Goal: Navigation & Orientation: Find specific page/section

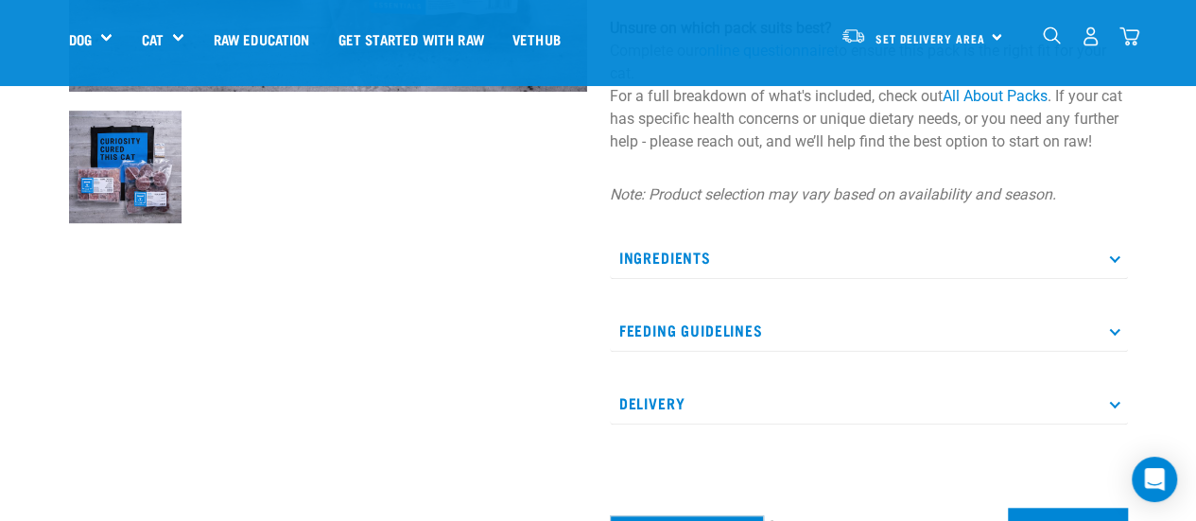
scroll to position [567, 0]
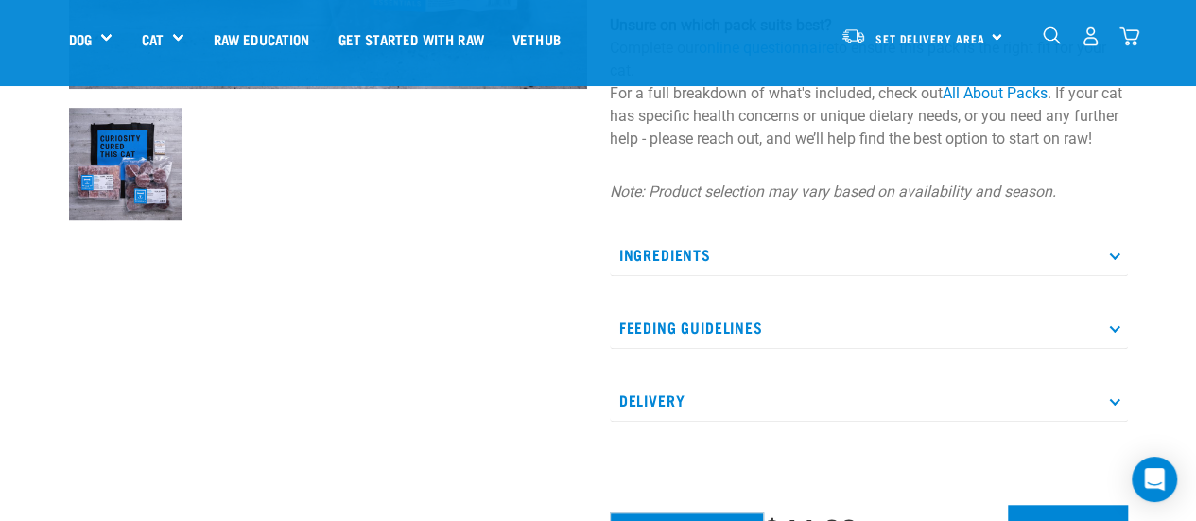
click at [647, 276] on p "Ingredients" at bounding box center [869, 255] width 518 height 43
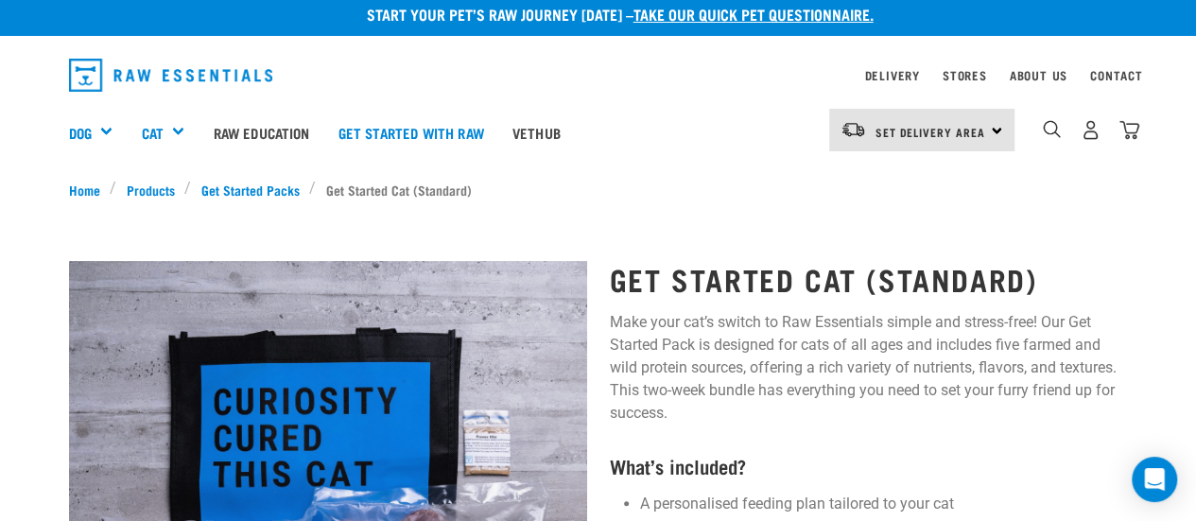
scroll to position [0, 0]
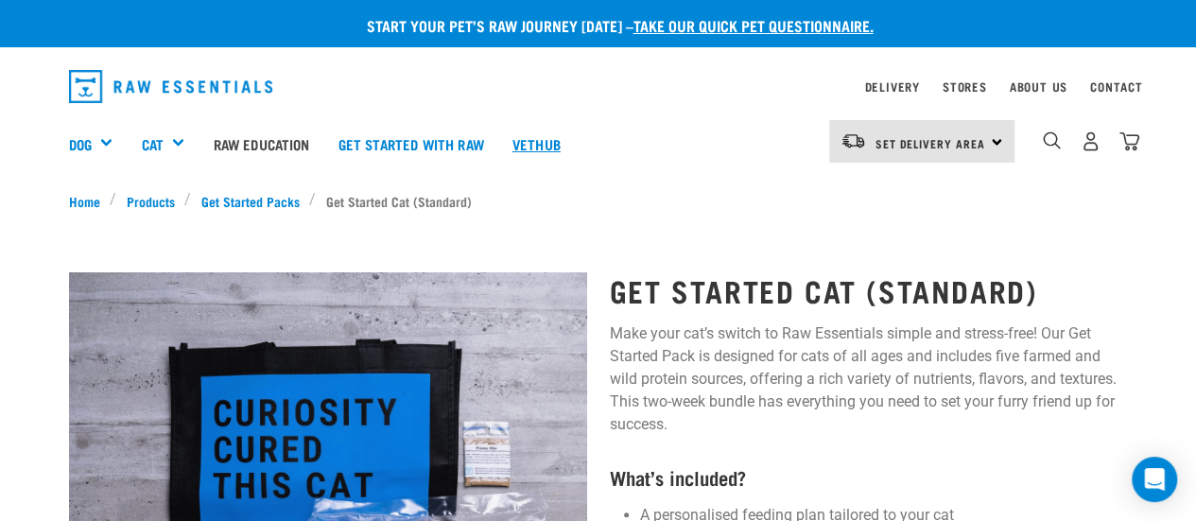
click at [546, 138] on link "Vethub" at bounding box center [536, 144] width 77 height 76
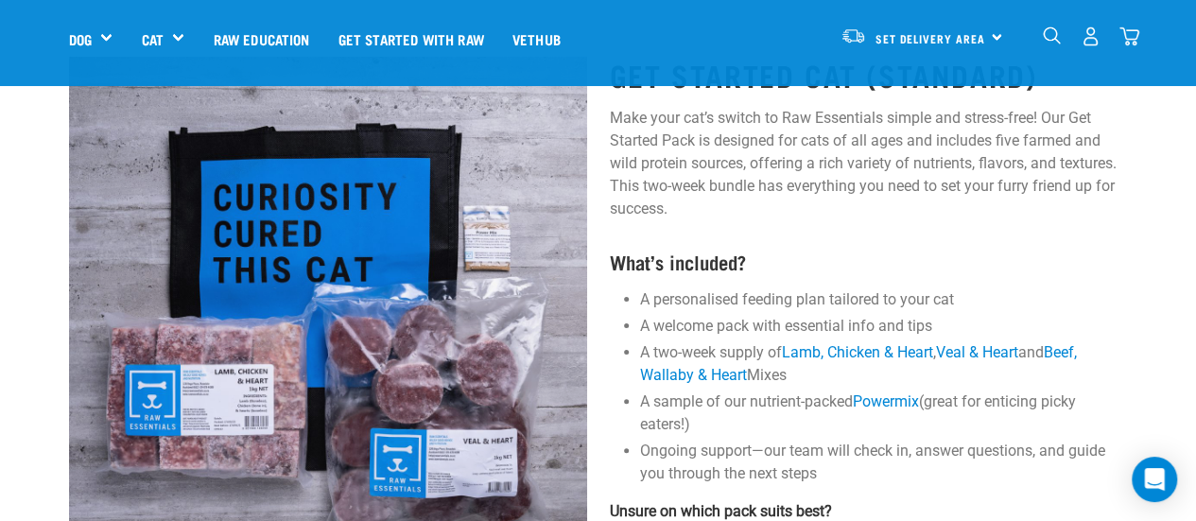
scroll to position [95, 0]
